Goal: Task Accomplishment & Management: Manage account settings

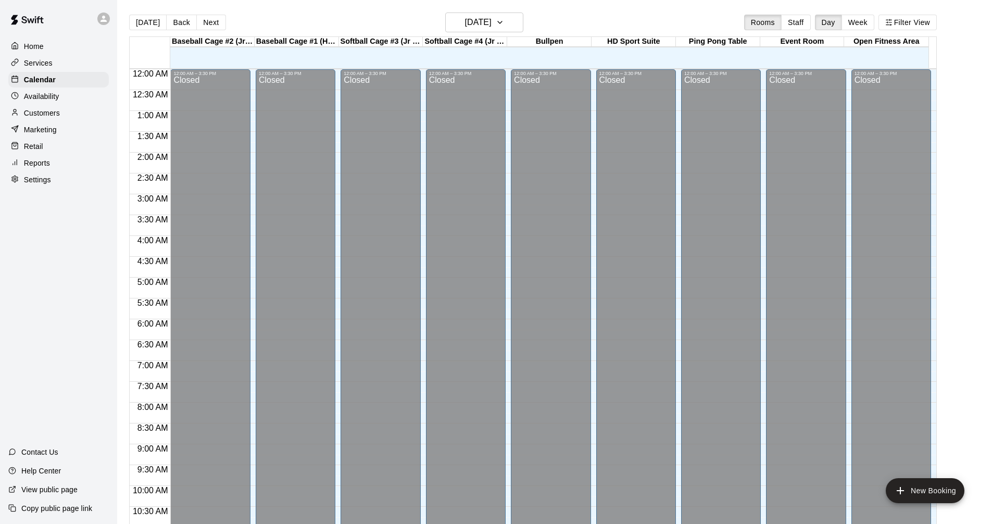
scroll to position [534, 0]
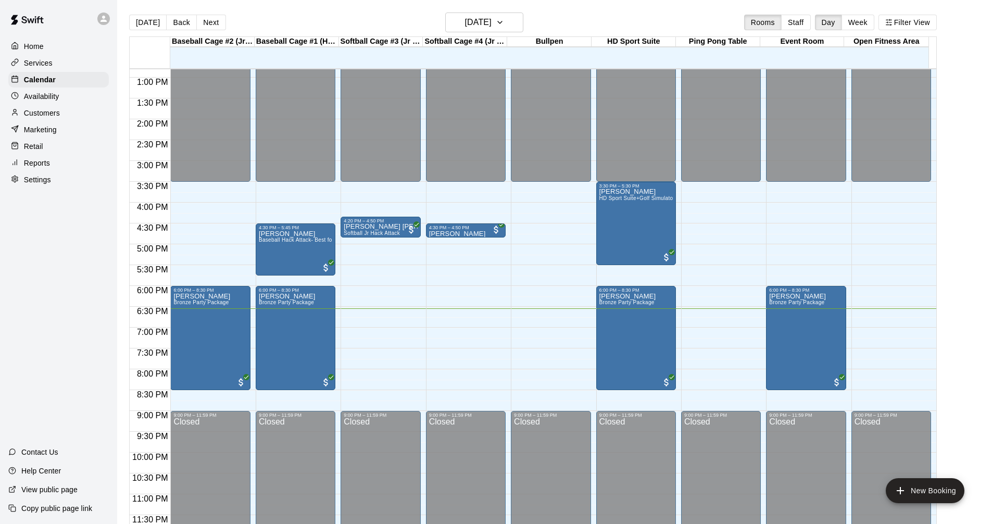
click at [82, 66] on div "Services" at bounding box center [58, 63] width 101 height 16
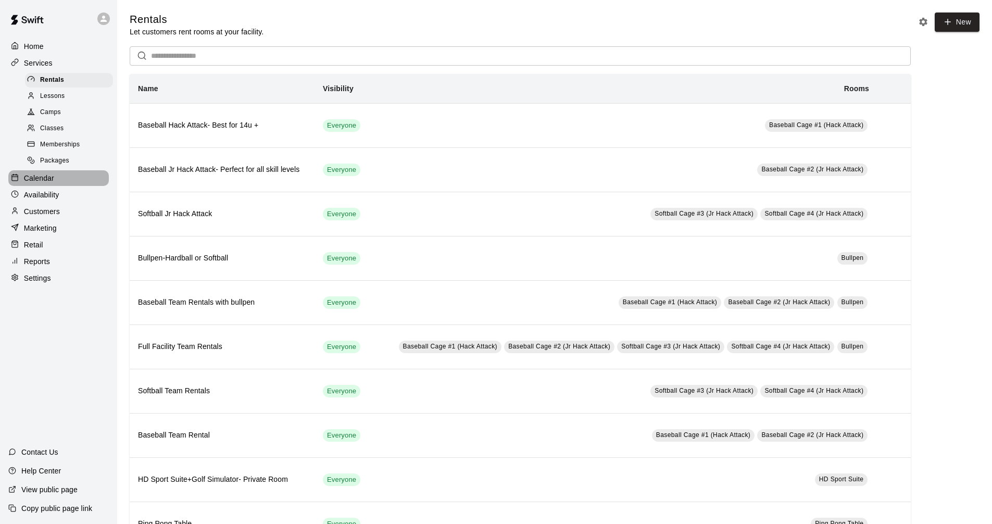
click at [74, 183] on div "Calendar" at bounding box center [58, 178] width 101 height 16
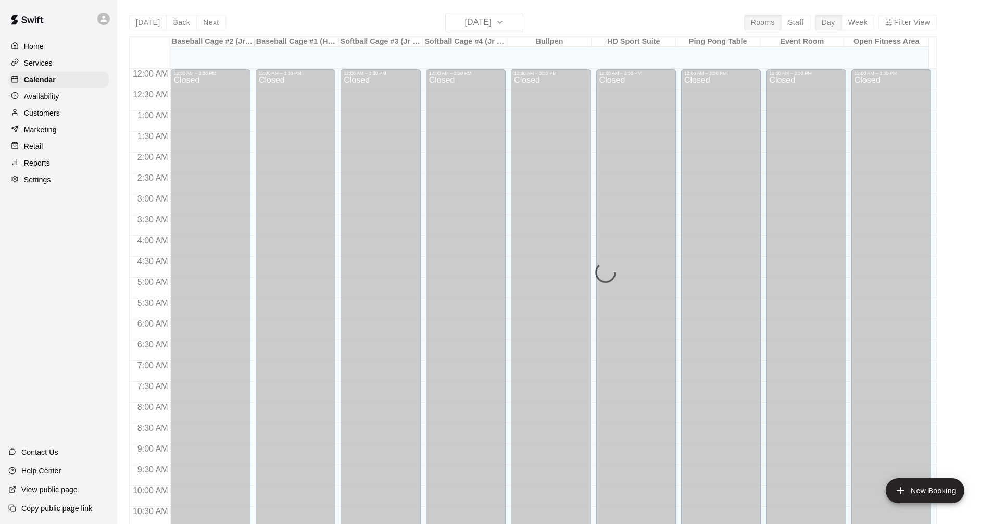
scroll to position [502, 0]
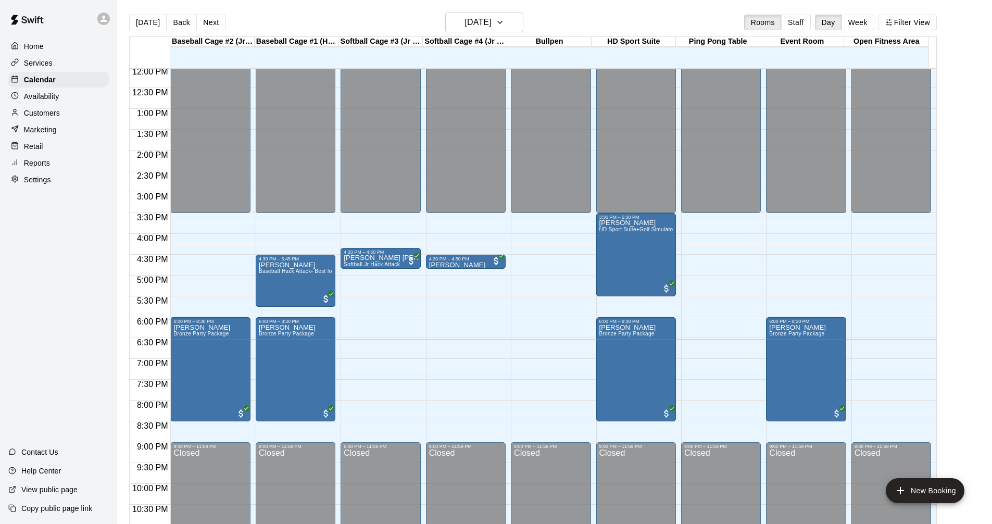
drag, startPoint x: 953, startPoint y: 168, endPoint x: 943, endPoint y: 172, distance: 10.7
click at [953, 169] on main "[DATE] Back [DATE][DATE] Rooms Staff Day Week Filter View Baseball Cage #2 (Jr …" at bounding box center [554, 275] width 867 height 524
click at [74, 65] on div "Services" at bounding box center [58, 63] width 101 height 16
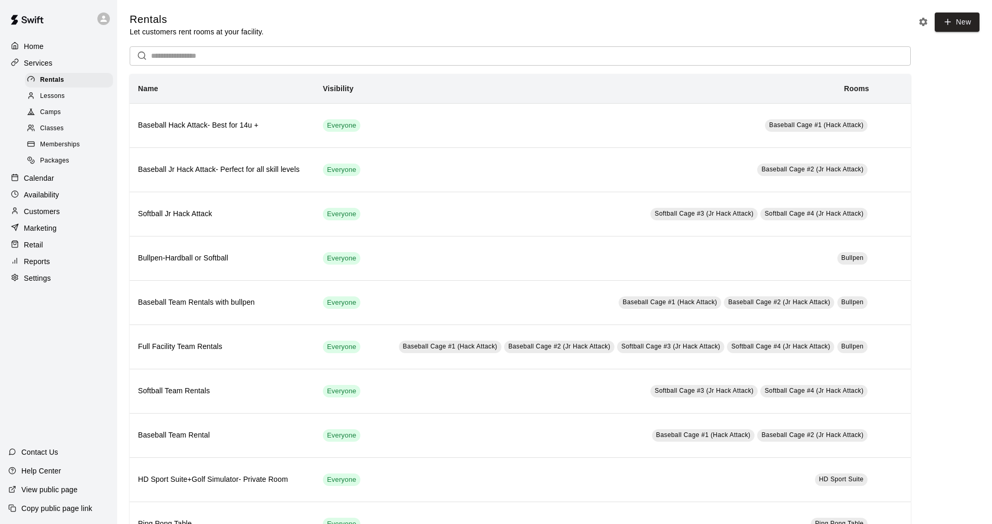
click at [102, 182] on div "Calendar" at bounding box center [58, 178] width 101 height 16
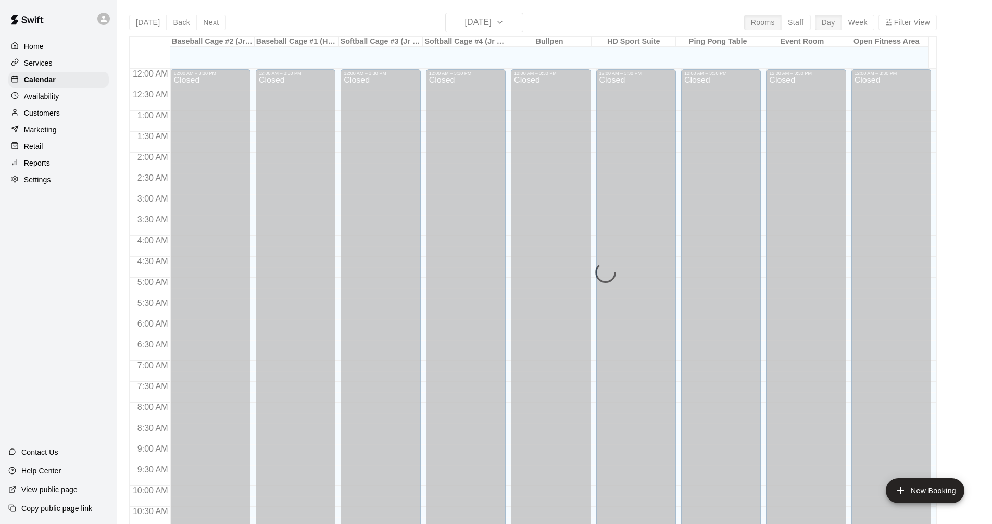
scroll to position [502, 0]
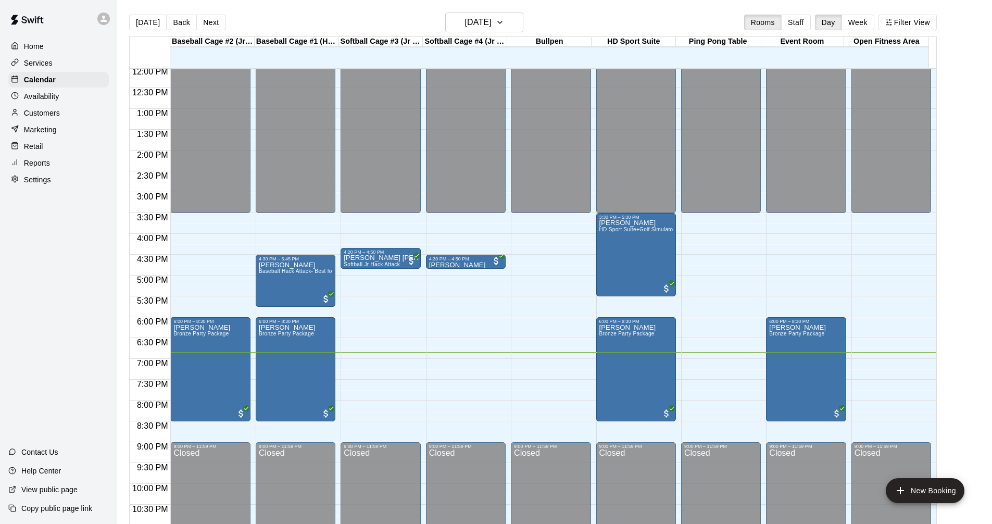
click at [57, 57] on div "Services" at bounding box center [58, 63] width 101 height 16
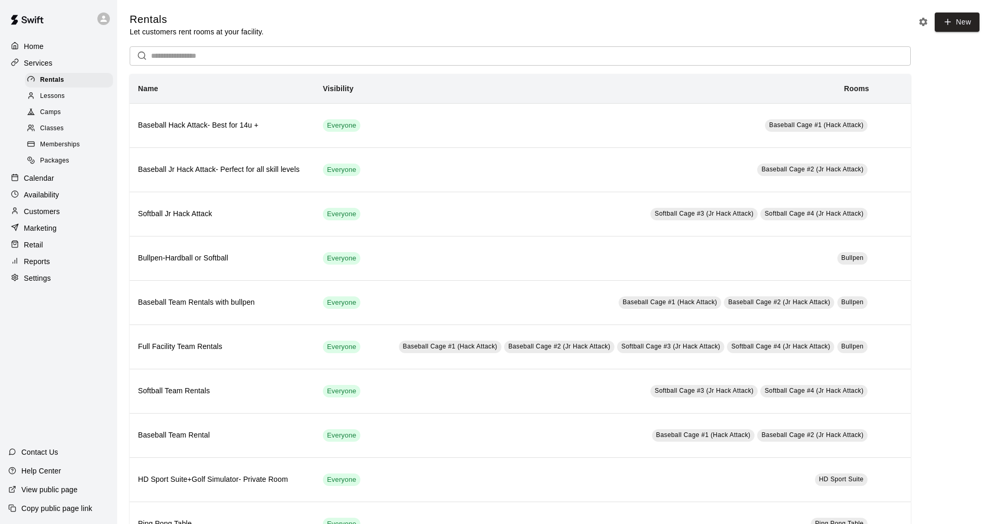
click at [47, 183] on p "Calendar" at bounding box center [39, 178] width 30 height 10
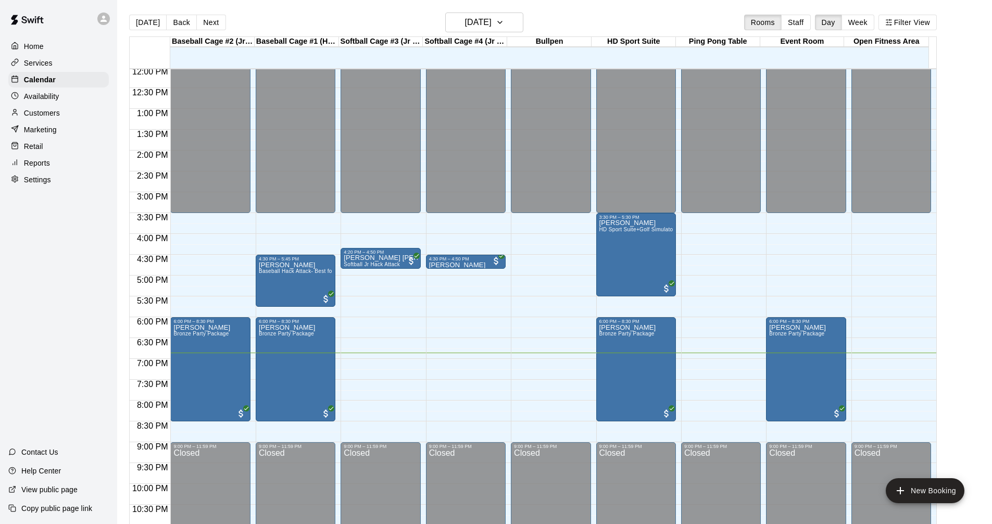
scroll to position [534, 0]
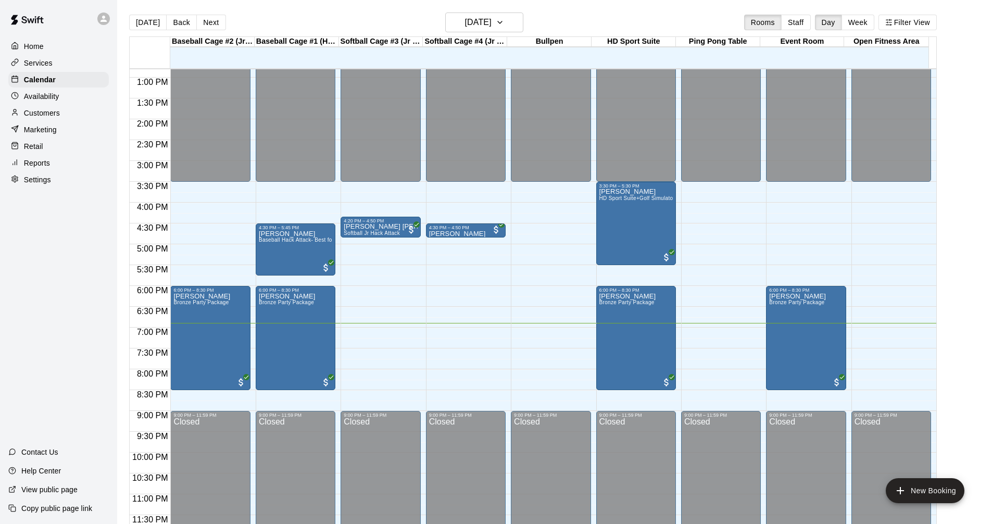
click at [76, 64] on div "Services" at bounding box center [58, 63] width 101 height 16
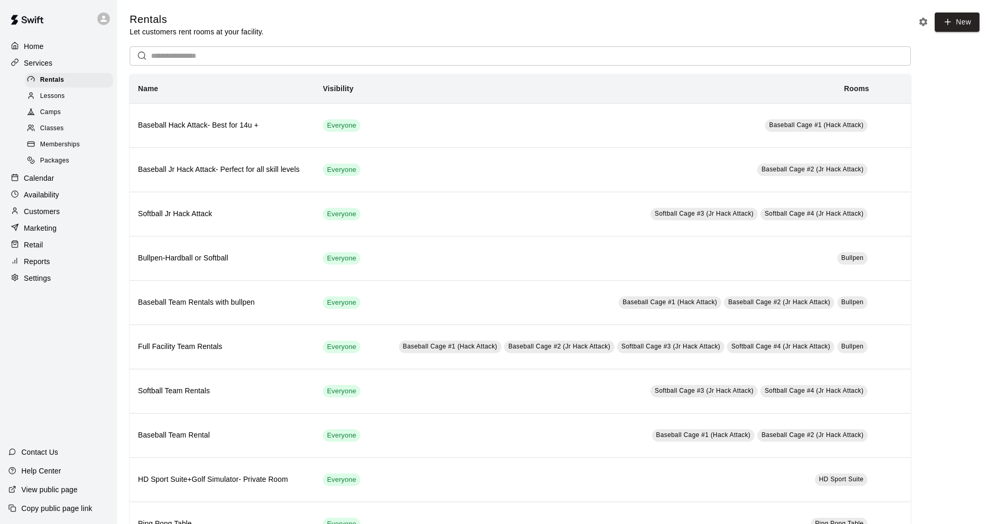
click at [77, 185] on div "Calendar" at bounding box center [58, 178] width 101 height 16
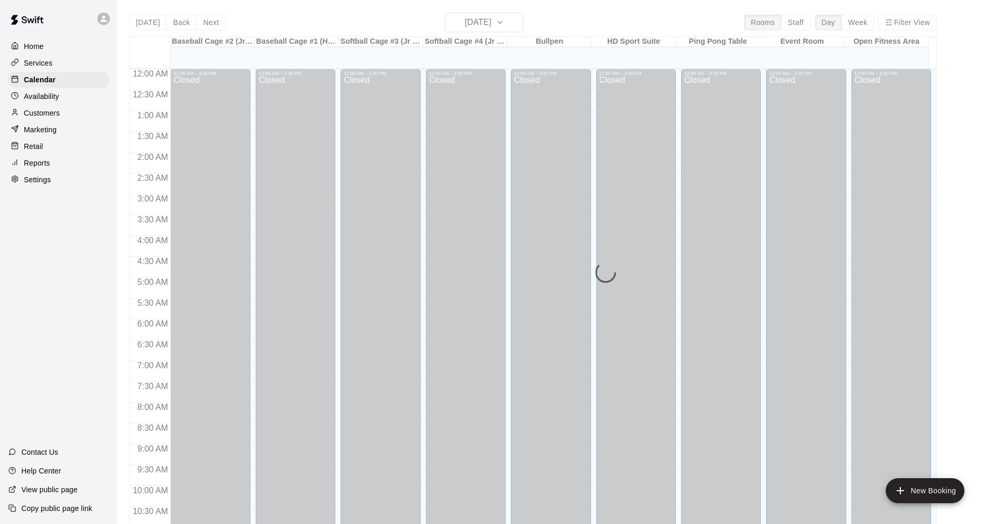
scroll to position [502, 0]
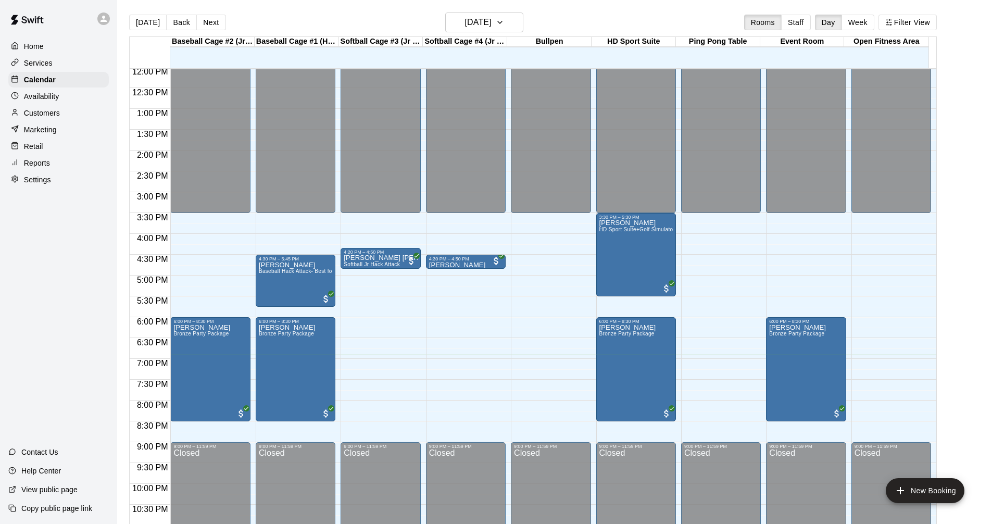
click at [970, 113] on main "[DATE] Back [DATE][DATE] Rooms Staff Day Week Filter View Baseball Cage #2 (Jr …" at bounding box center [554, 275] width 867 height 524
click at [84, 63] on div "Services" at bounding box center [58, 63] width 101 height 16
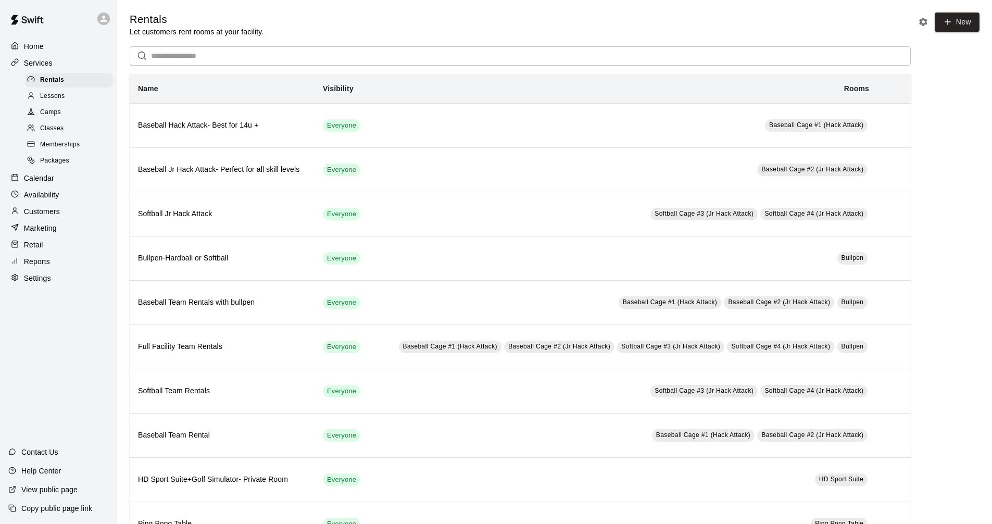
click at [64, 178] on div "Calendar" at bounding box center [58, 178] width 101 height 16
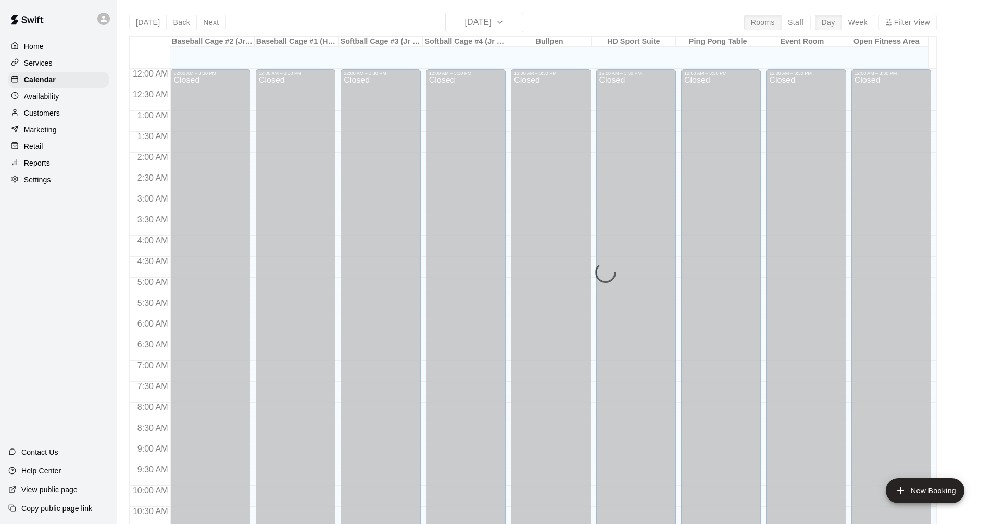
scroll to position [502, 0]
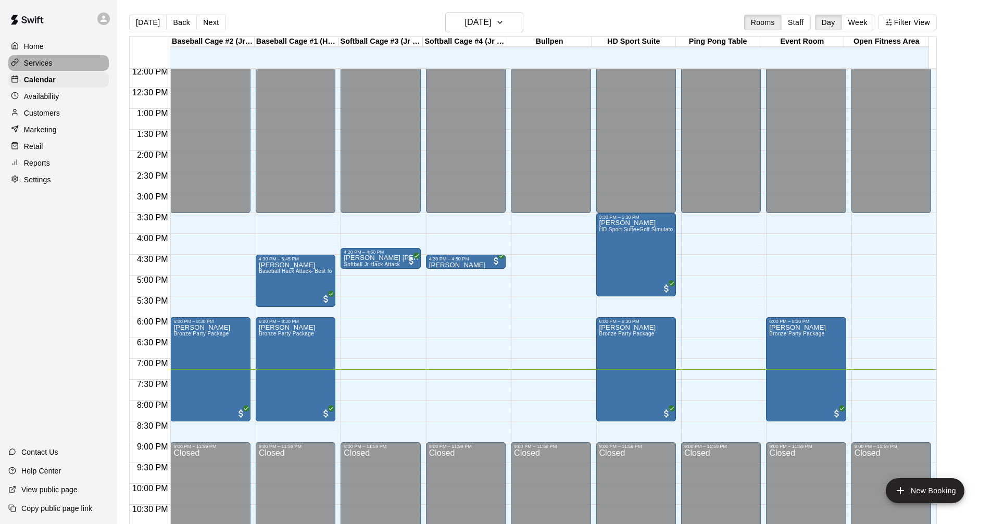
click at [63, 64] on div "Services" at bounding box center [58, 63] width 101 height 16
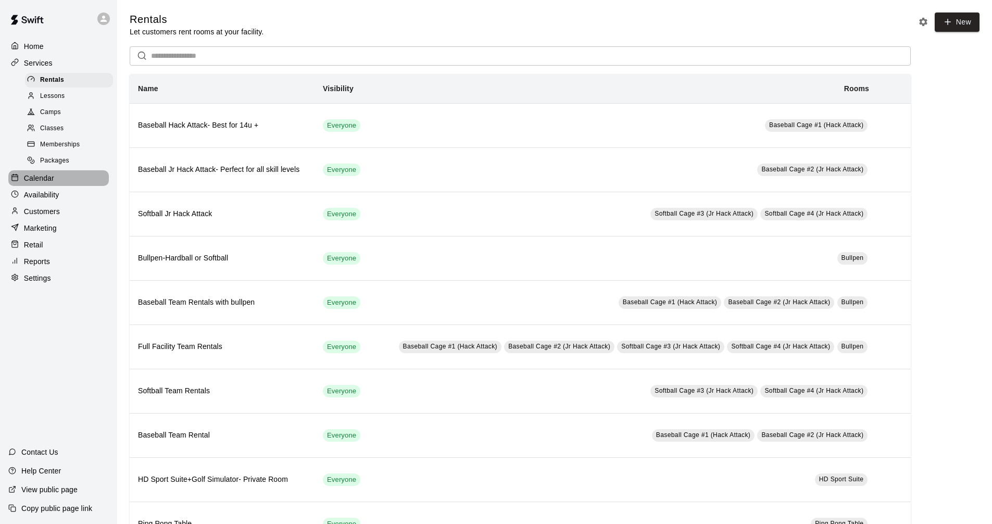
click at [83, 183] on div "Calendar" at bounding box center [58, 178] width 101 height 16
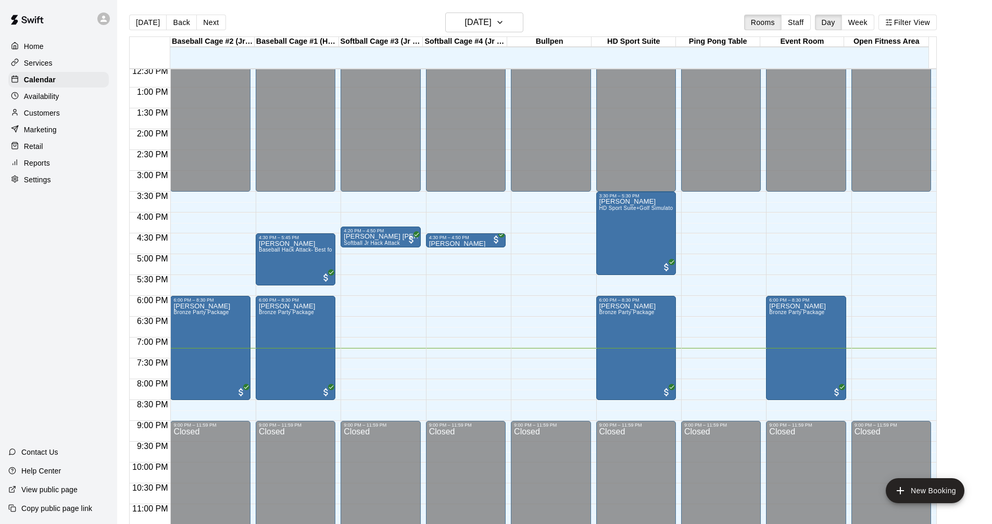
scroll to position [534, 0]
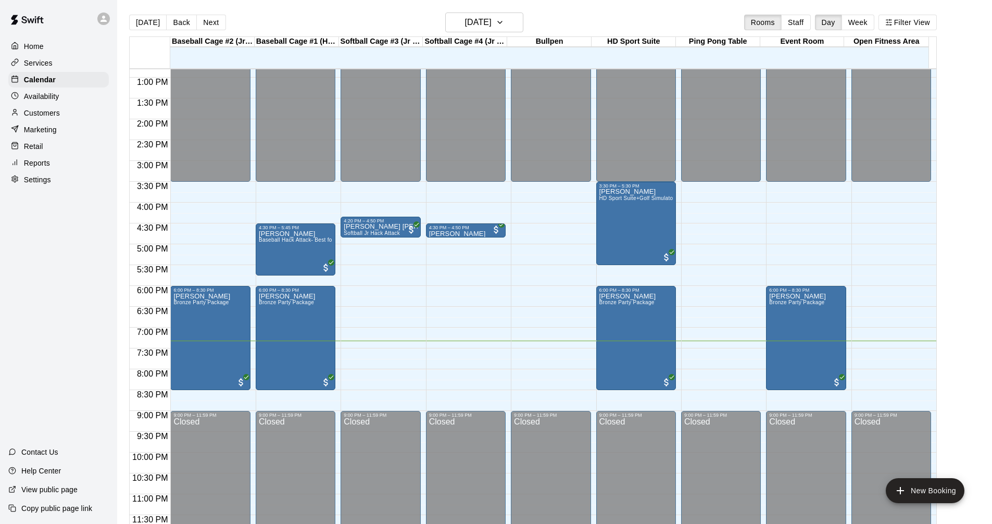
click at [64, 60] on div "Services" at bounding box center [58, 63] width 101 height 16
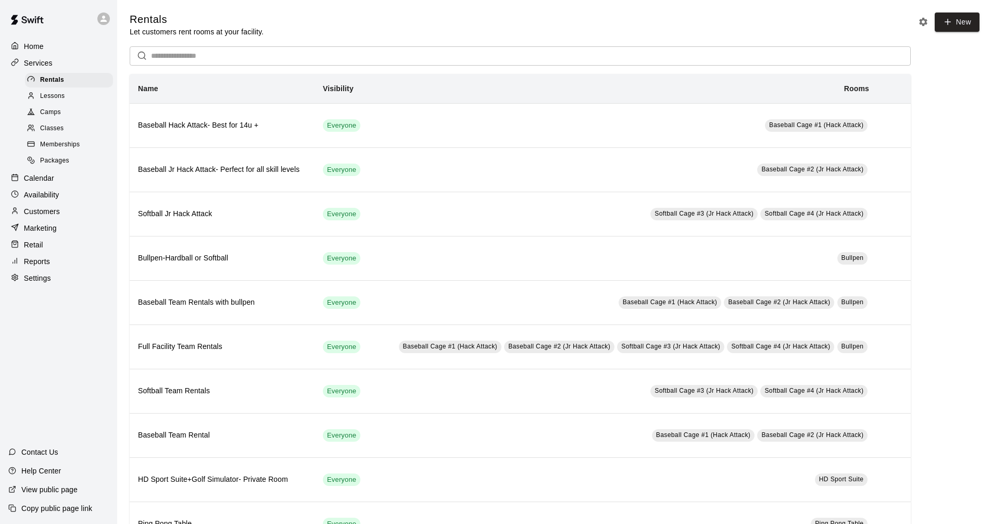
click at [75, 181] on div "Calendar" at bounding box center [58, 178] width 101 height 16
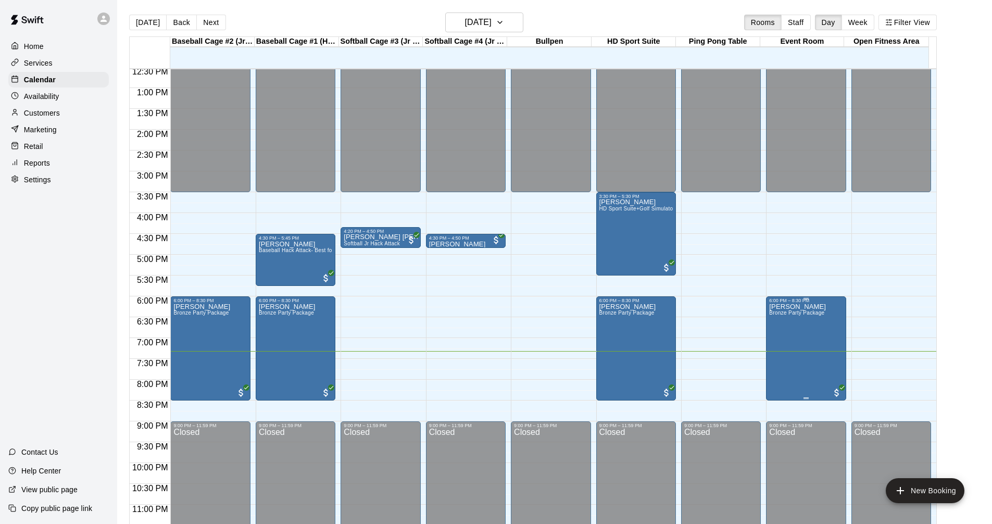
scroll to position [534, 0]
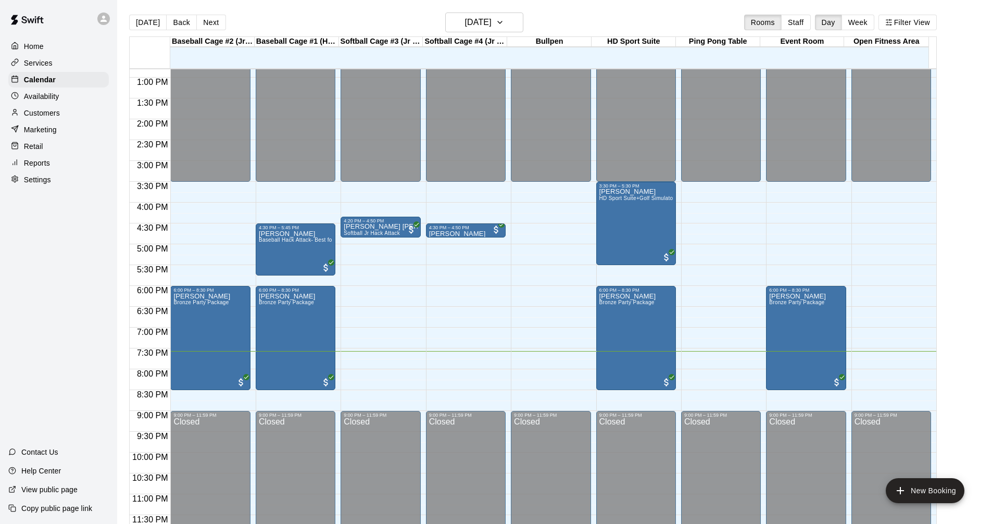
click at [58, 62] on div "Services" at bounding box center [58, 63] width 101 height 16
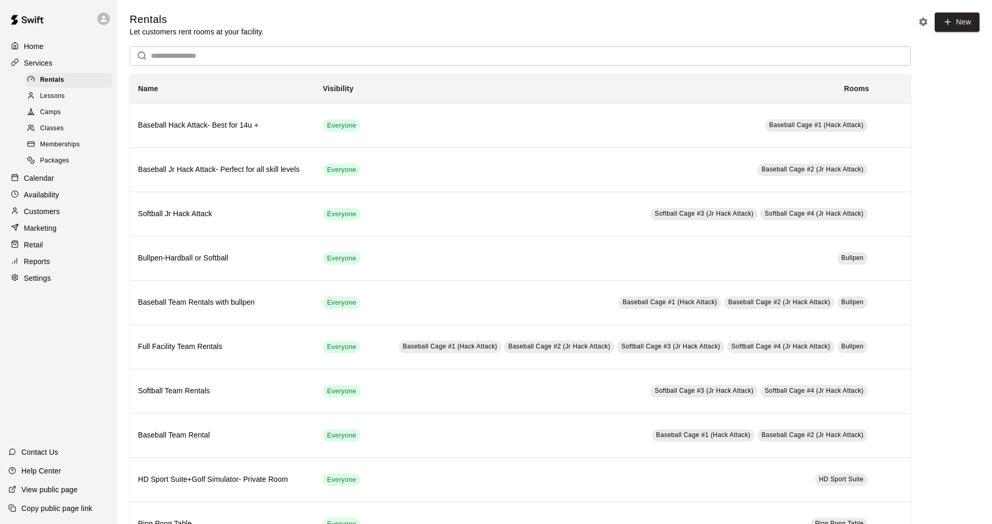
drag, startPoint x: 59, startPoint y: 181, endPoint x: 109, endPoint y: 185, distance: 50.2
click at [60, 181] on div "Calendar" at bounding box center [58, 178] width 101 height 16
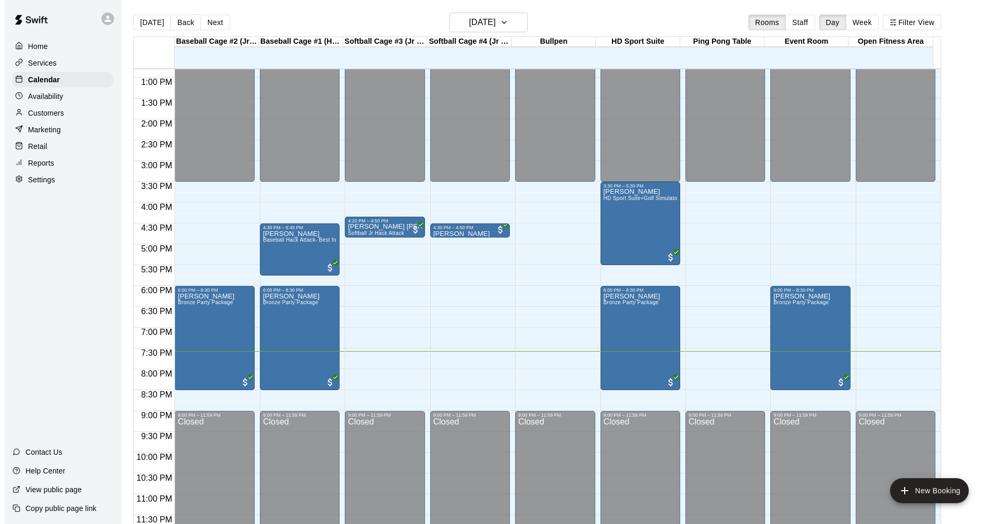
scroll to position [17, 0]
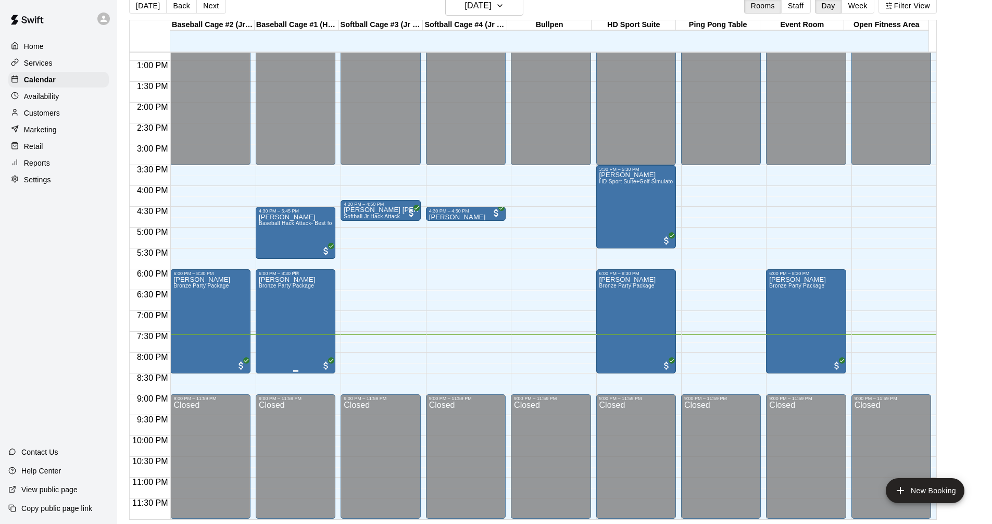
click at [269, 280] on p "[PERSON_NAME]" at bounding box center [287, 280] width 57 height 0
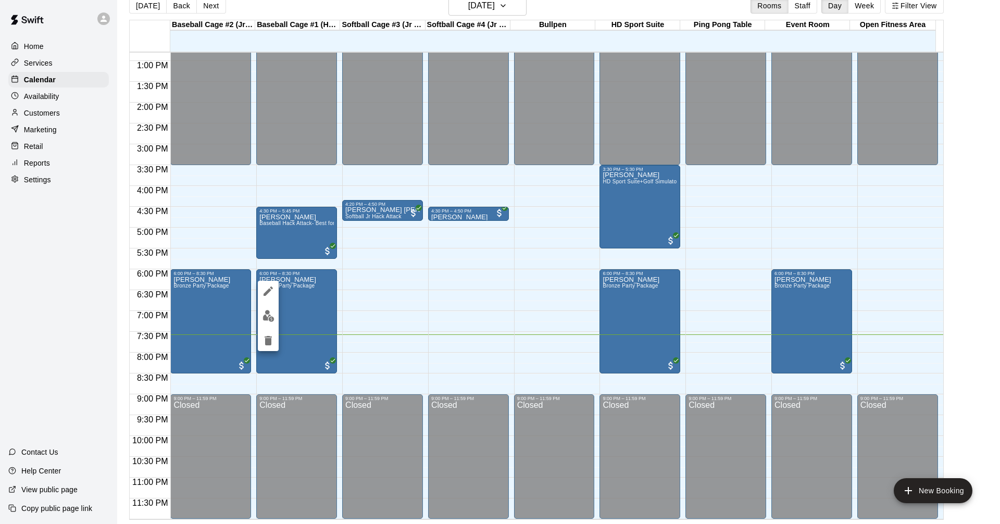
click at [266, 289] on icon "edit" at bounding box center [268, 291] width 13 height 13
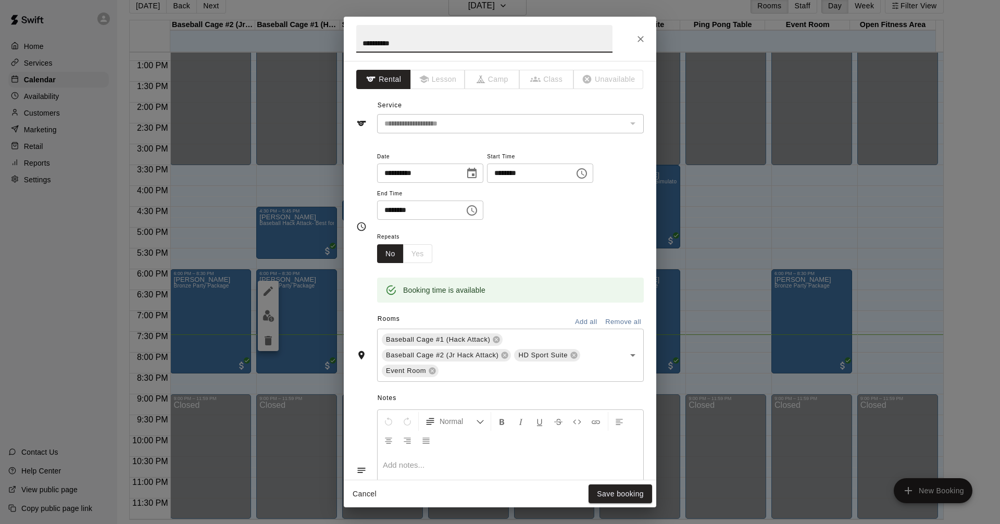
click at [483, 464] on p at bounding box center [510, 465] width 255 height 10
drag, startPoint x: 481, startPoint y: 43, endPoint x: 205, endPoint y: 41, distance: 276.0
click at [222, 41] on div "**********" at bounding box center [500, 262] width 1000 height 524
type input "**********"
click at [592, 209] on div "**********" at bounding box center [510, 185] width 267 height 70
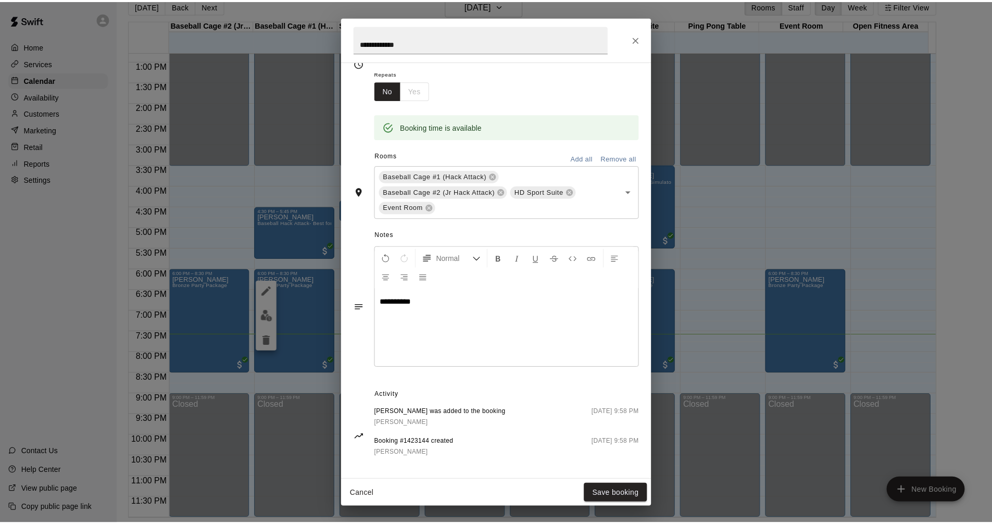
scroll to position [170, 0]
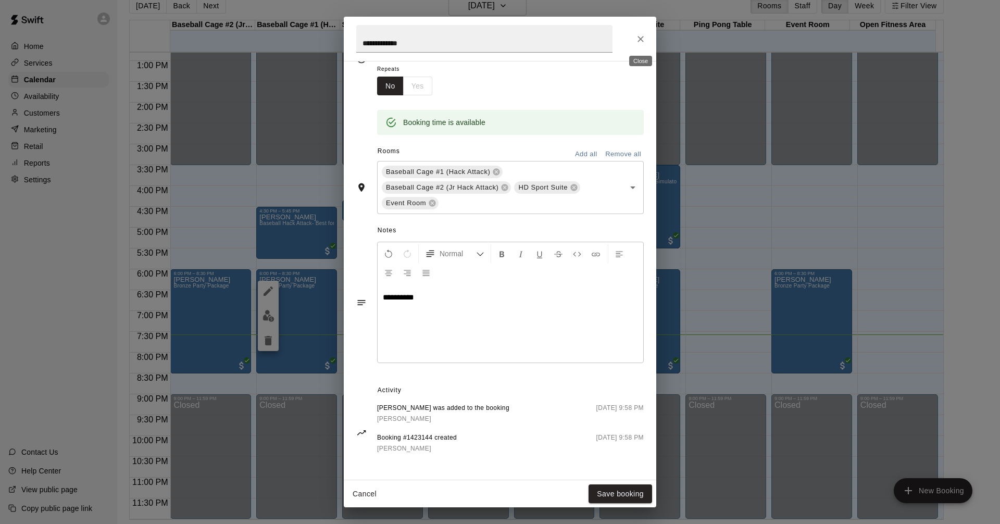
click at [642, 39] on icon "Close" at bounding box center [640, 39] width 10 height 10
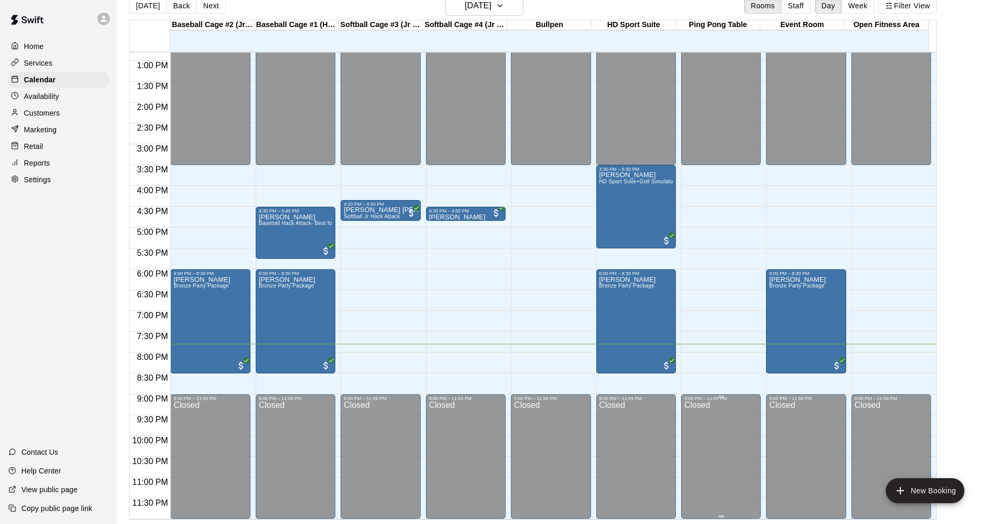
click at [697, 446] on div "Closed" at bounding box center [720, 461] width 73 height 121
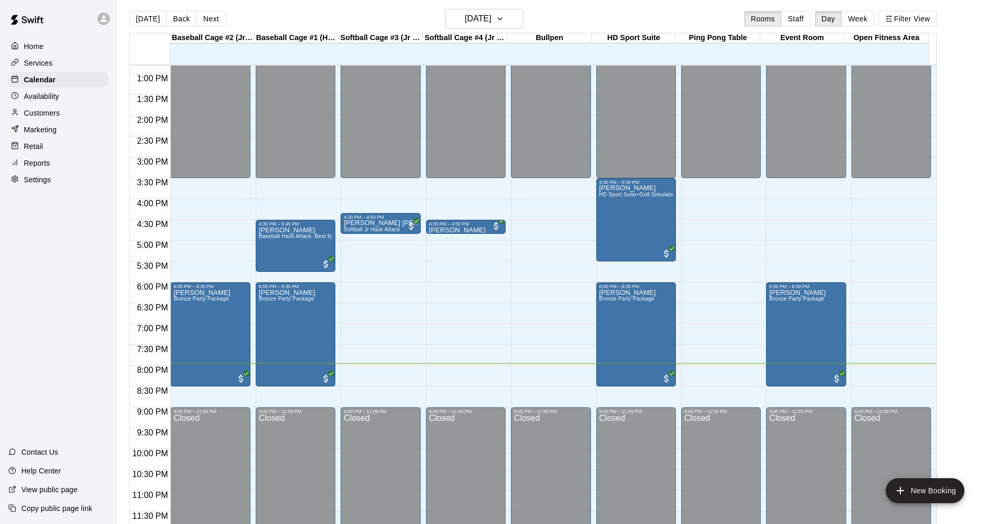
scroll to position [0, 0]
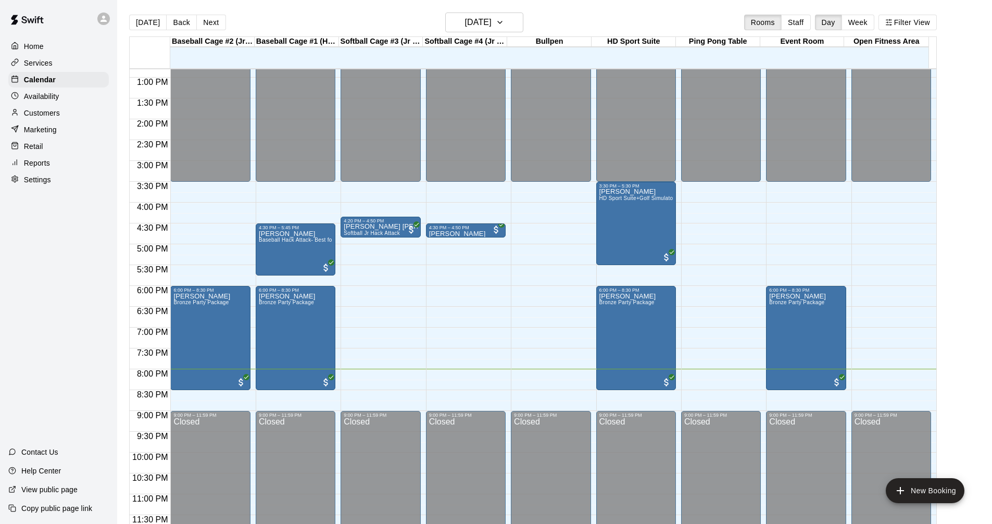
click at [60, 63] on div "Services" at bounding box center [58, 63] width 101 height 16
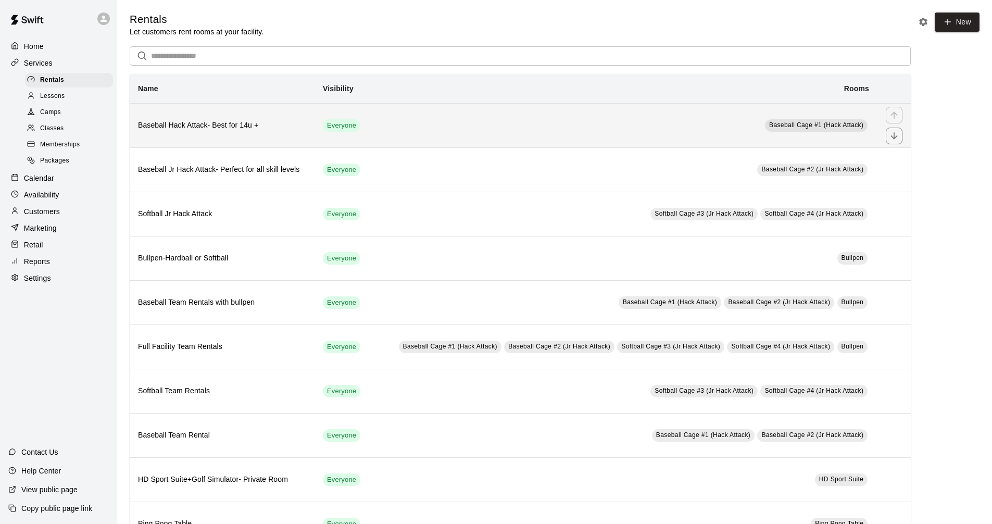
click at [411, 117] on td "Baseball Cage #1 (Hack Attack)" at bounding box center [624, 125] width 507 height 44
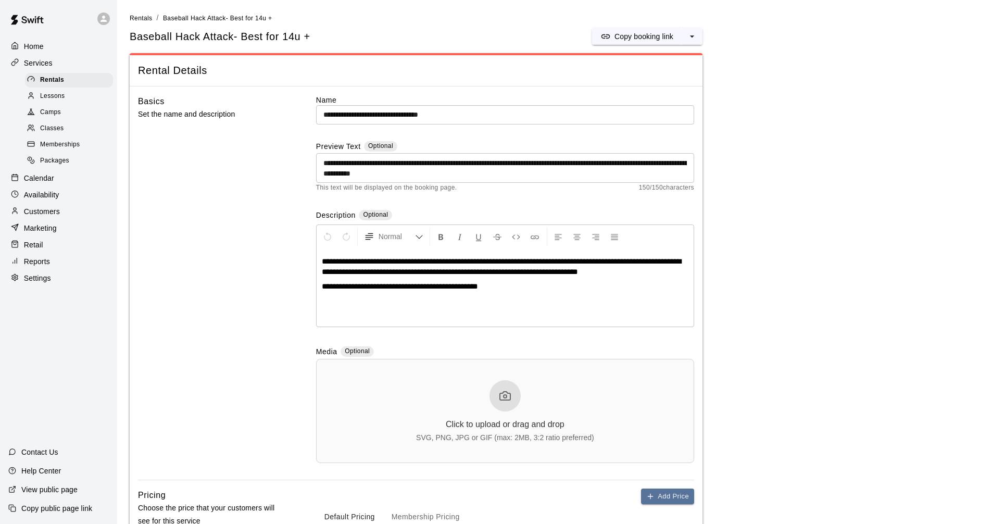
scroll to position [260, 0]
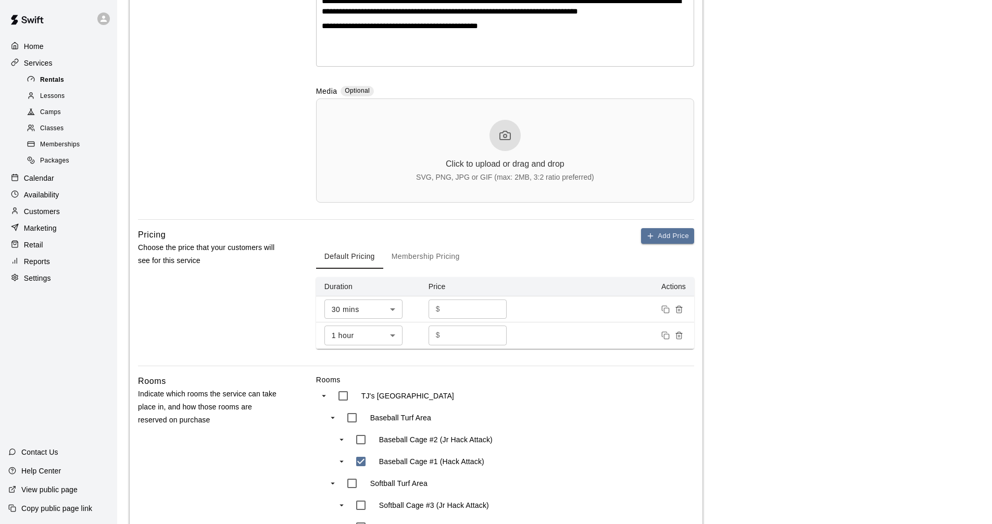
click at [59, 77] on span "Rentals" at bounding box center [52, 80] width 24 height 10
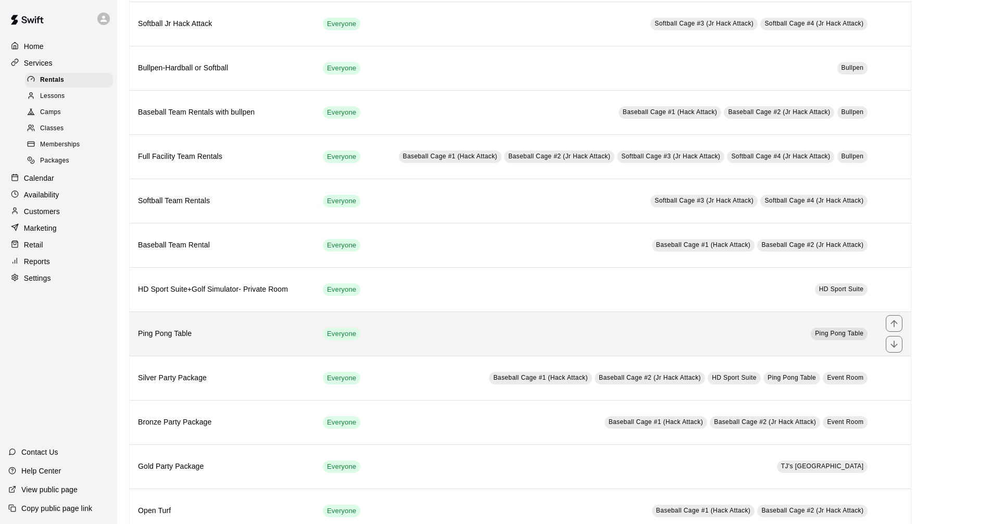
scroll to position [208, 0]
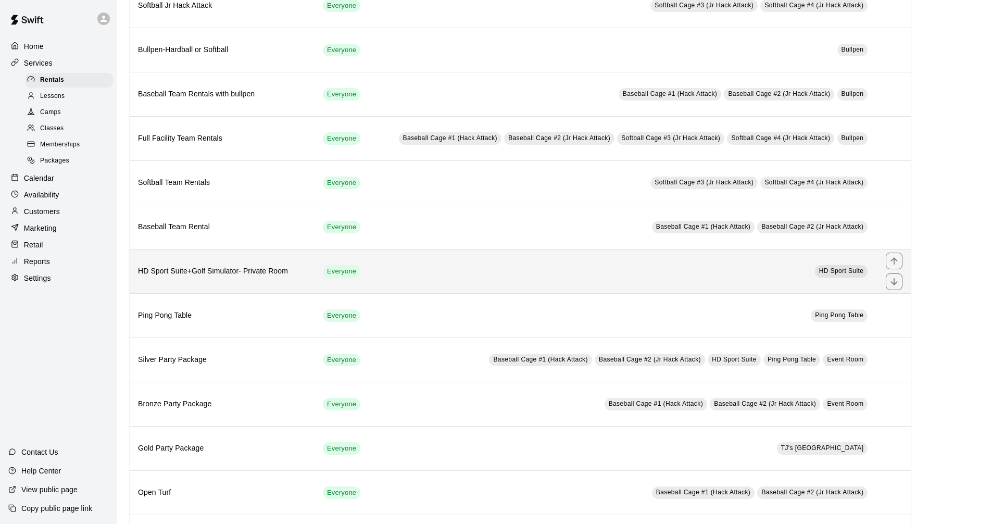
click at [392, 269] on td "HD Sport Suite" at bounding box center [624, 271] width 507 height 44
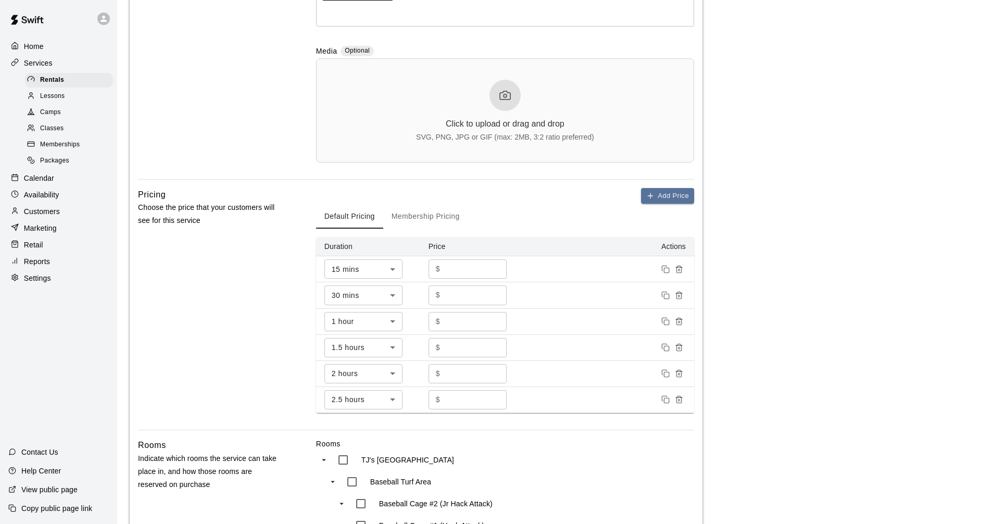
scroll to position [417, 0]
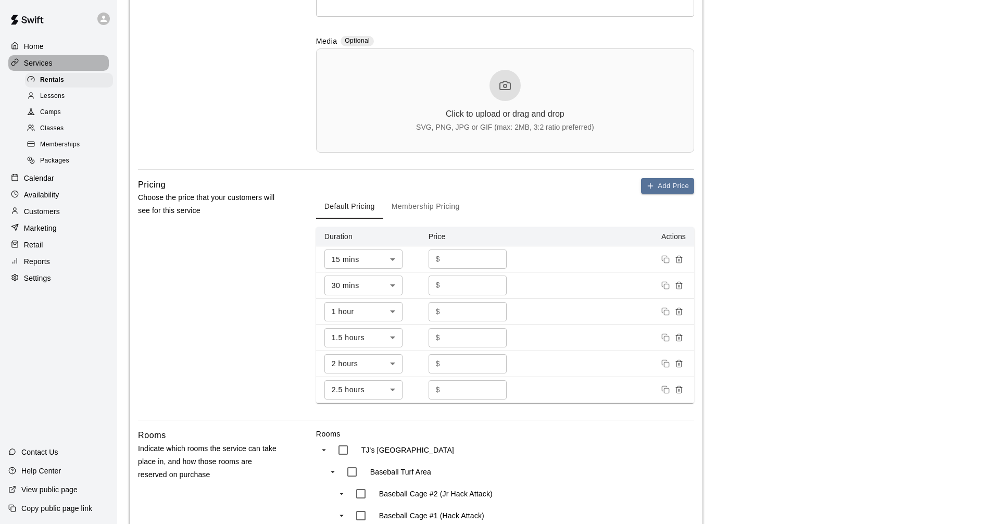
click at [74, 59] on div "Services" at bounding box center [58, 63] width 101 height 16
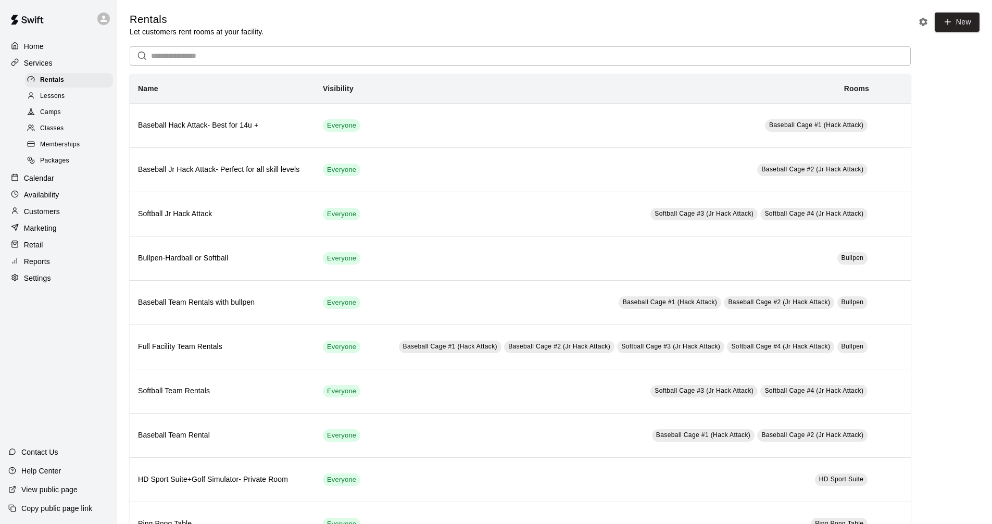
click at [55, 69] on div "Services" at bounding box center [58, 63] width 101 height 16
click at [42, 186] on div "Calendar" at bounding box center [58, 178] width 101 height 16
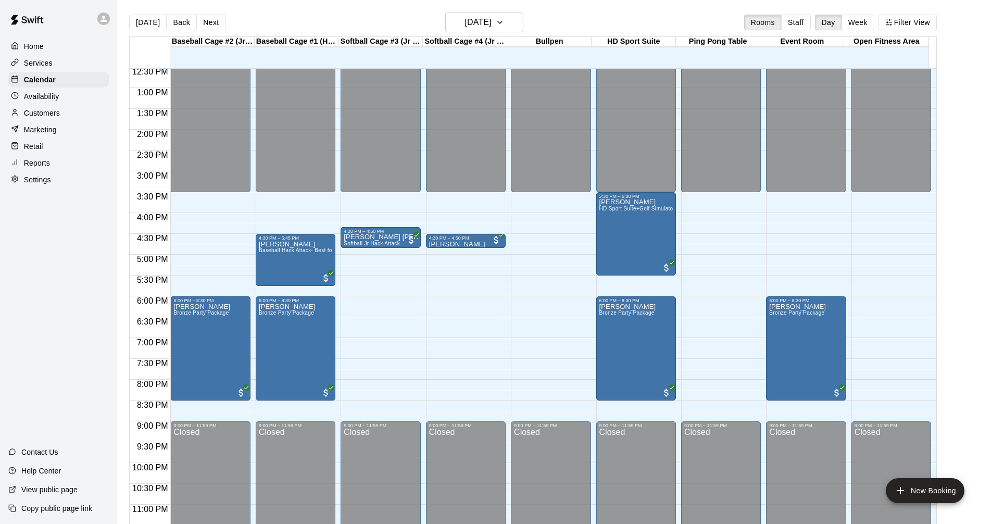
scroll to position [534, 0]
